Goal: Entertainment & Leisure: Consume media (video, audio)

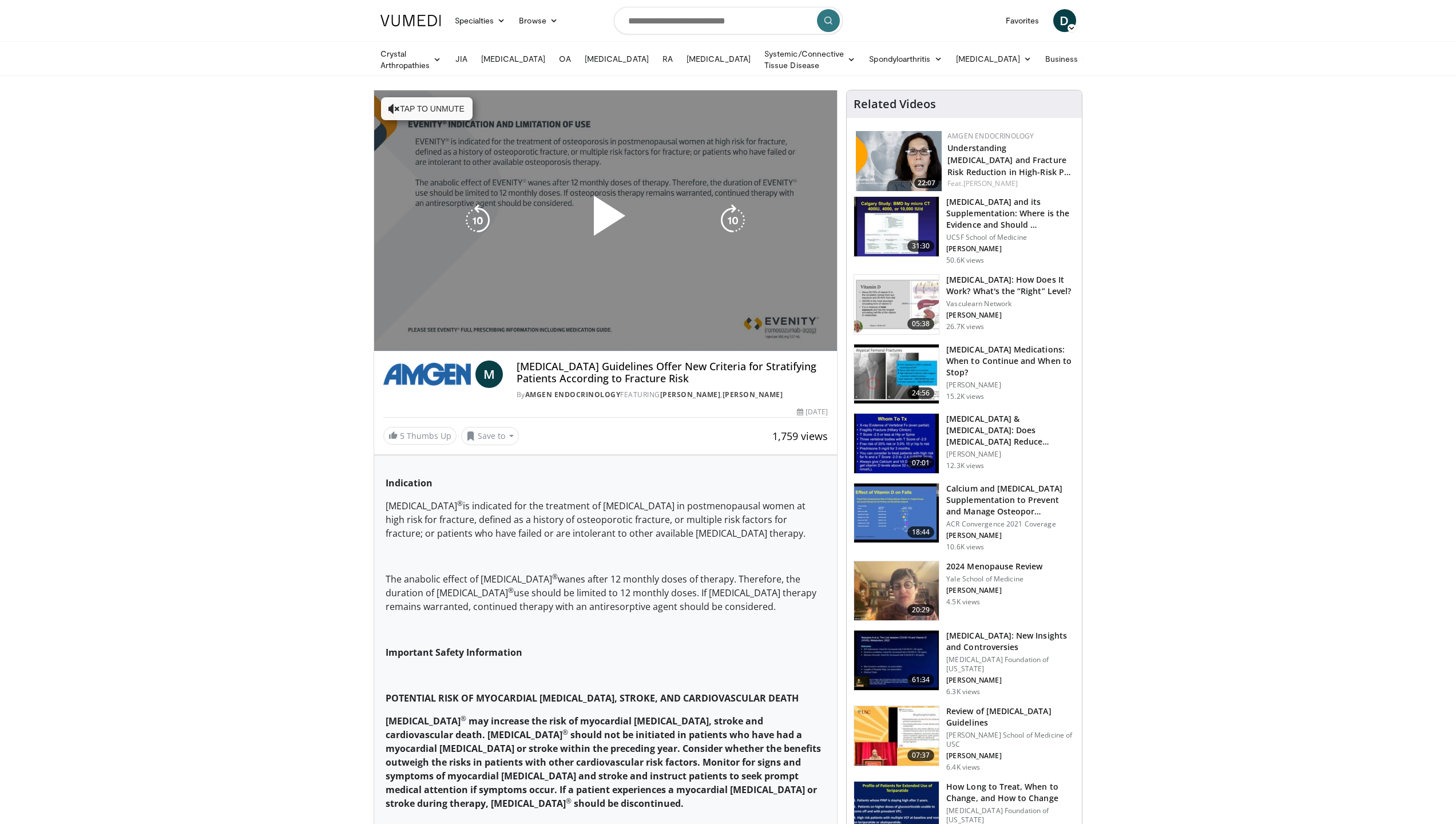
click at [392, 109] on icon "Video Player" at bounding box center [394, 109] width 11 height 11
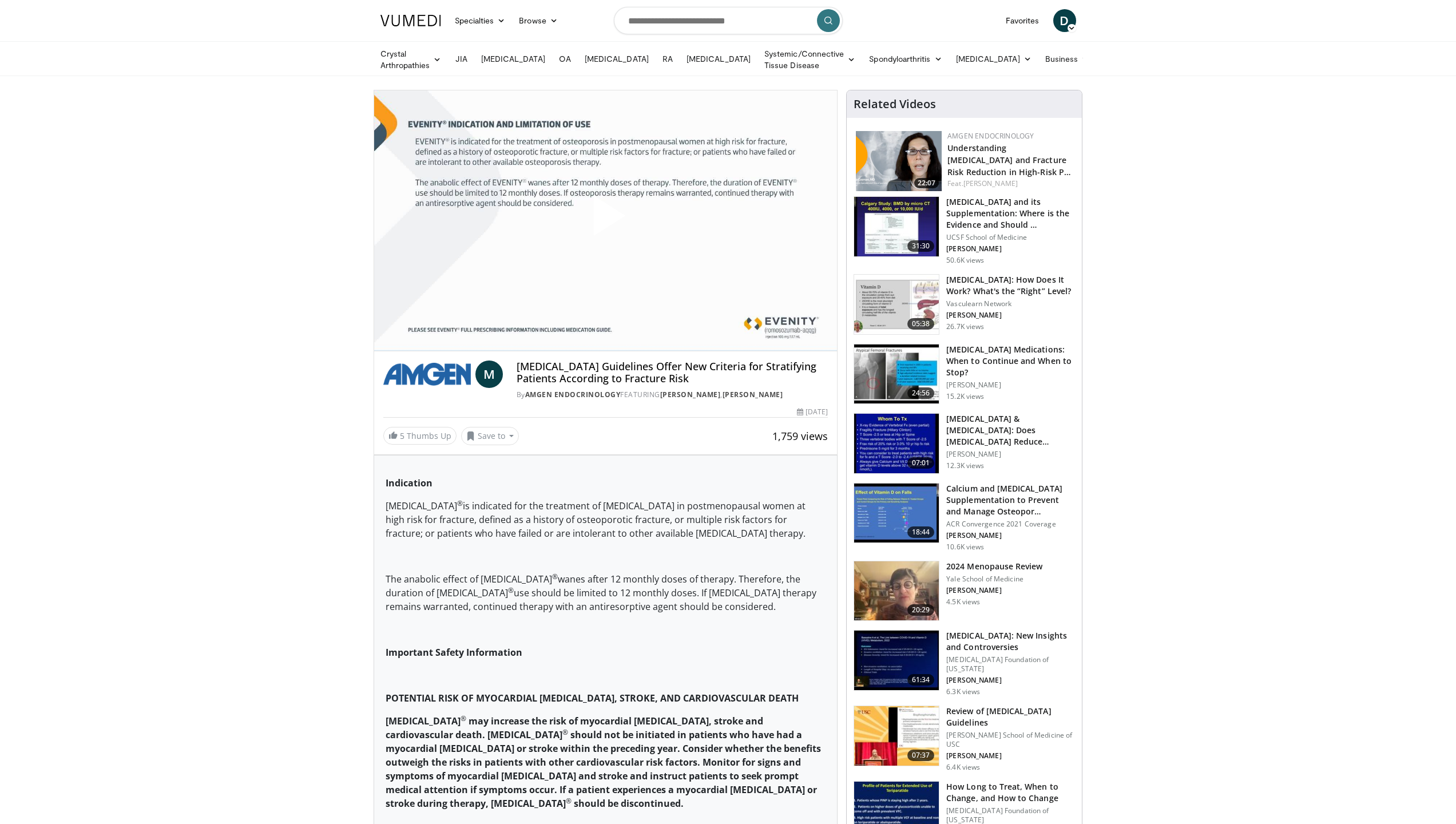
click at [605, 220] on span "Video Player" at bounding box center [605, 220] width 0 height 0
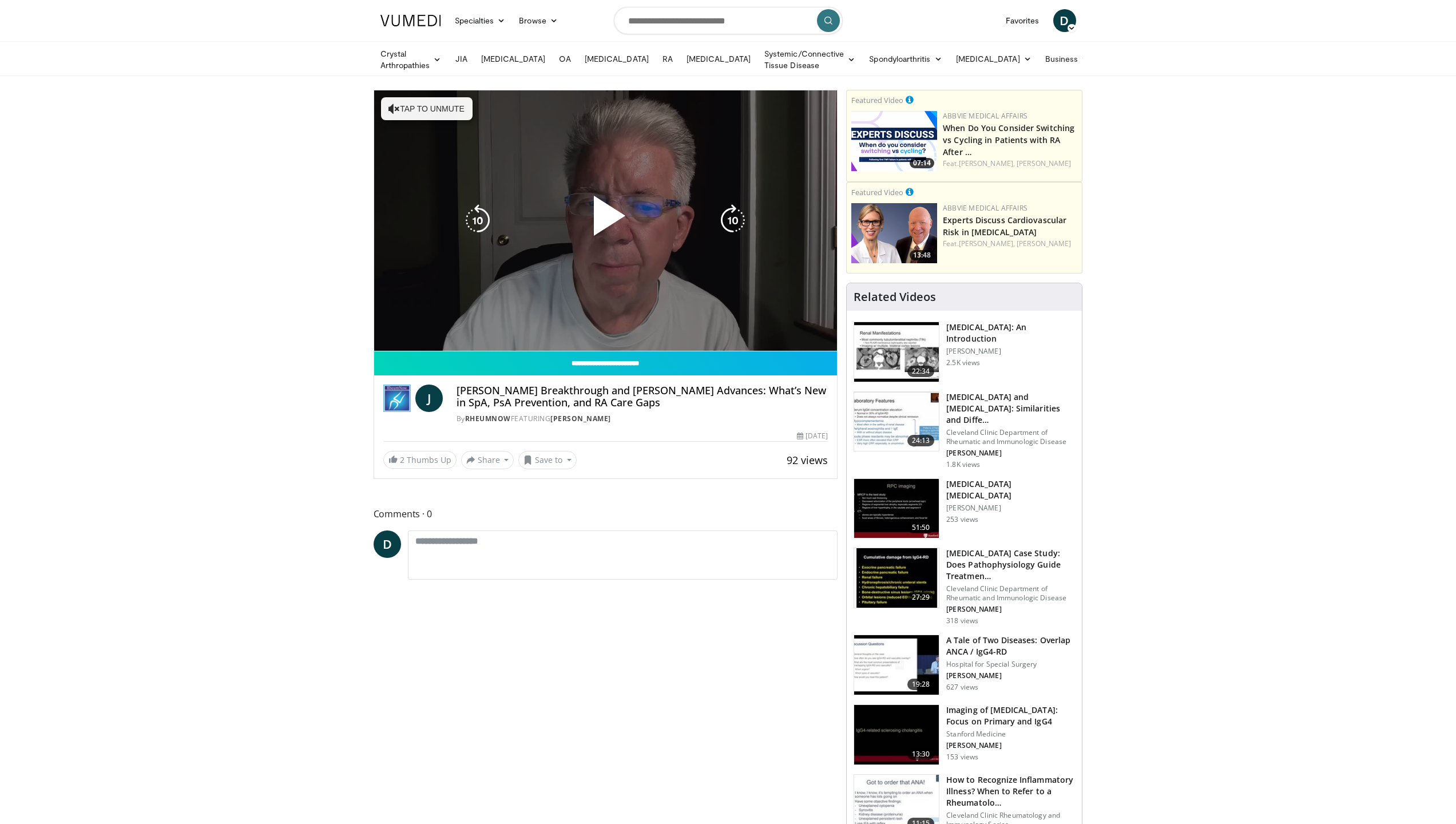
click at [399, 111] on button "Tap to unmute" at bounding box center [426, 109] width 91 height 23
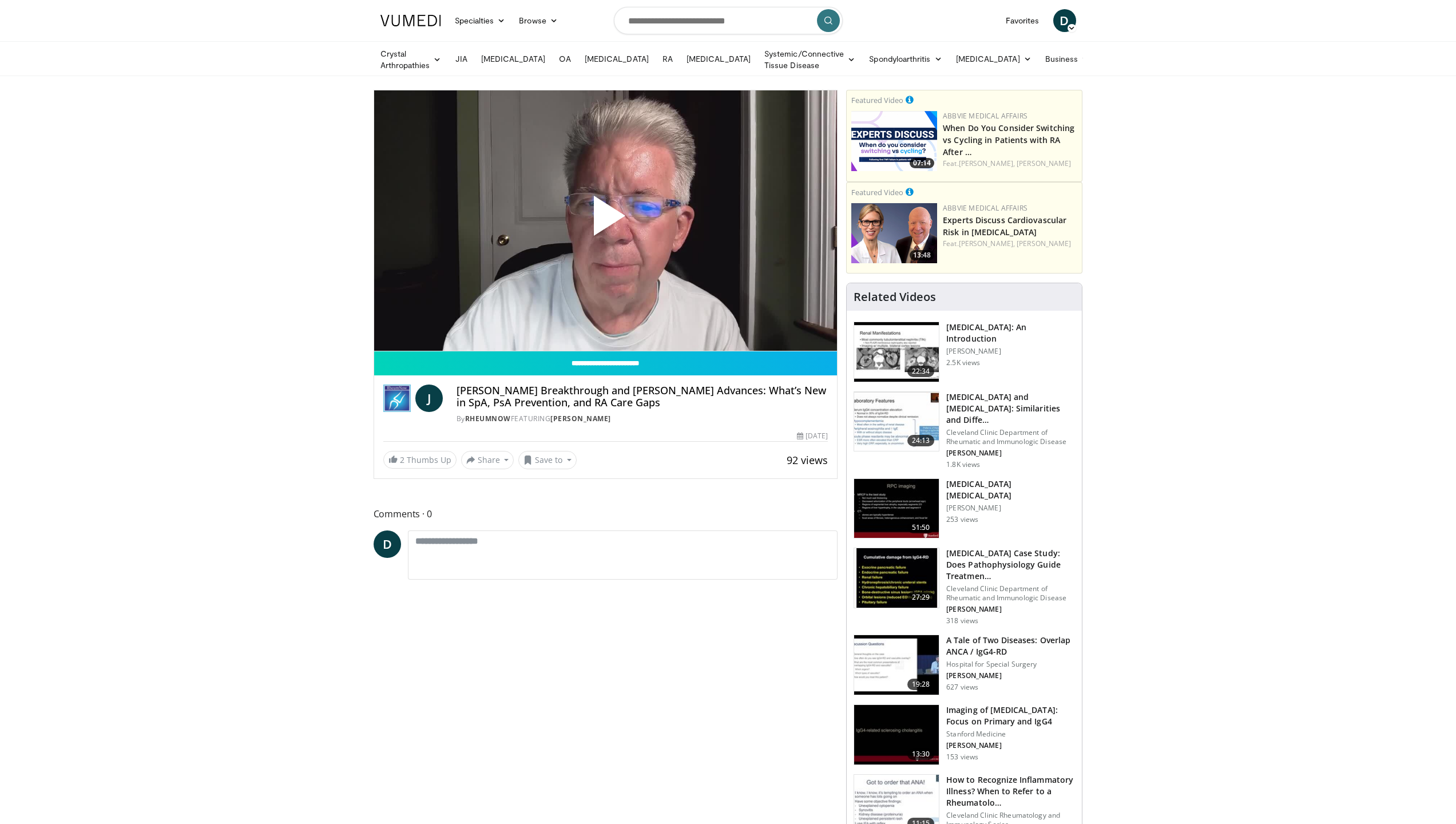
click at [605, 220] on span "Video Player" at bounding box center [605, 220] width 0 height 0
